Goal: Transaction & Acquisition: Purchase product/service

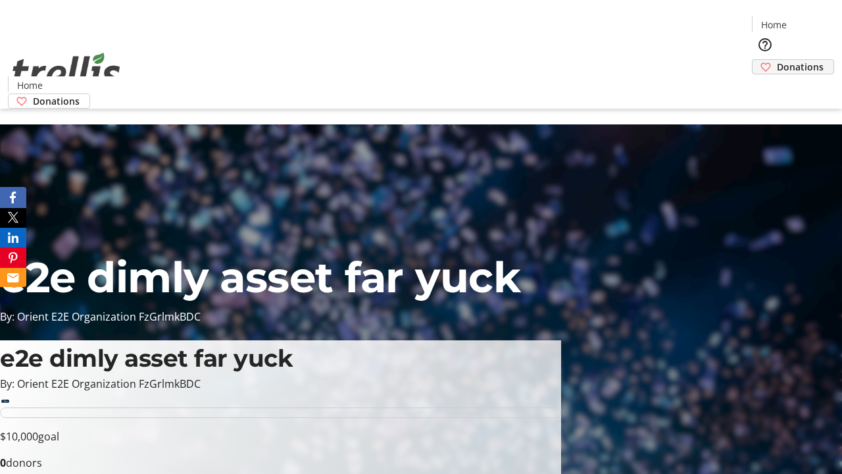
click at [777, 60] on span "Donations" at bounding box center [800, 67] width 47 height 14
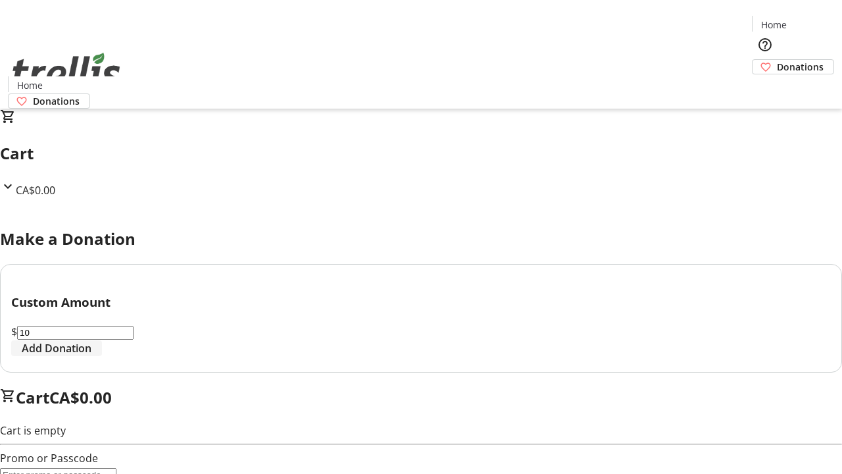
click at [91, 356] on span "Add Donation" at bounding box center [57, 348] width 70 height 16
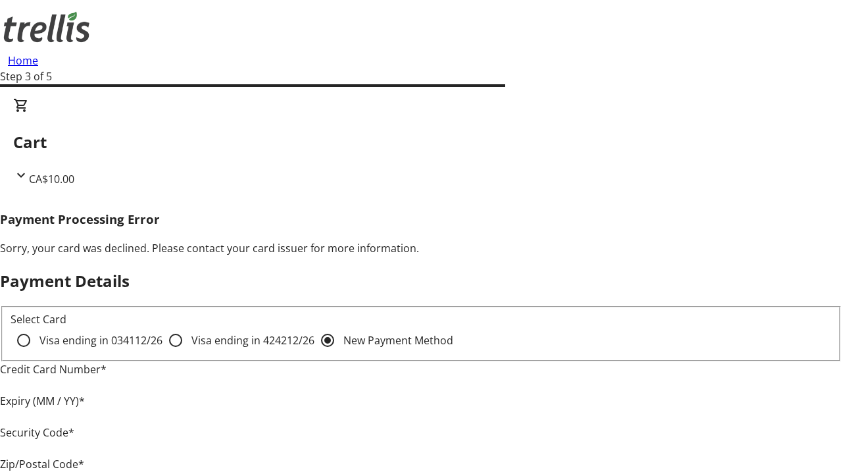
click at [163, 351] on input "Visa ending in 4242 12/26" at bounding box center [176, 340] width 26 height 26
radio input "true"
